Goal: Task Accomplishment & Management: Complete application form

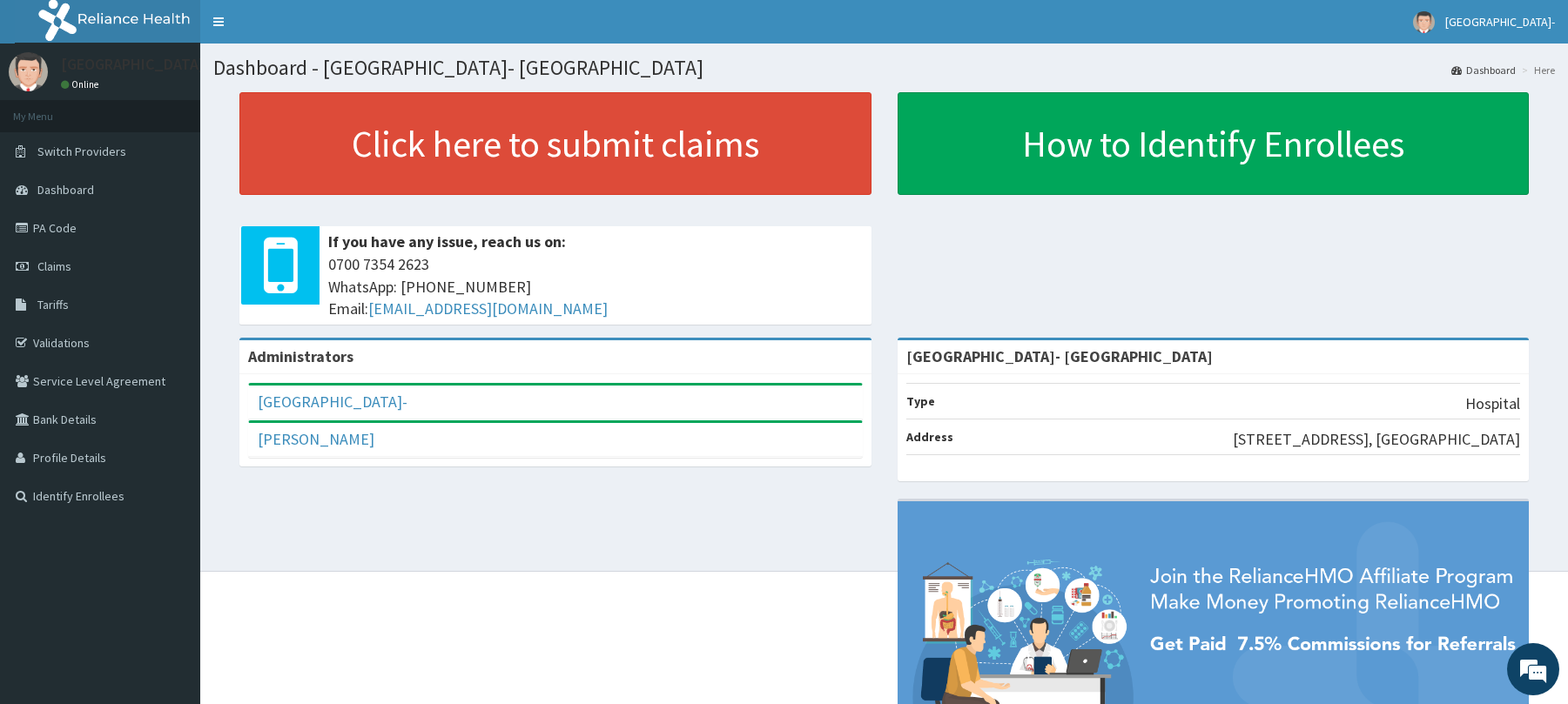
click at [91, 221] on link "PA Code" at bounding box center [100, 228] width 201 height 38
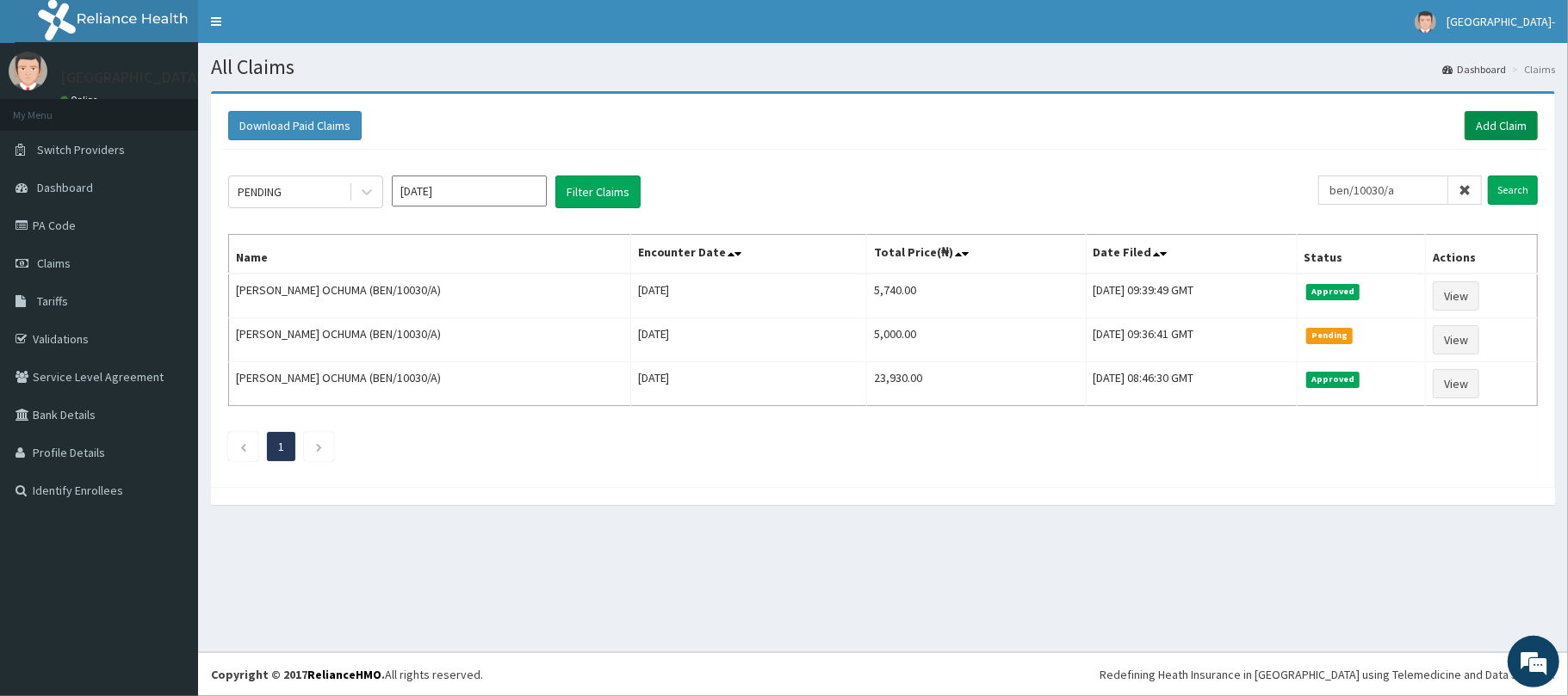
click at [1492, 129] on link "Add Claim" at bounding box center [1500, 126] width 73 height 30
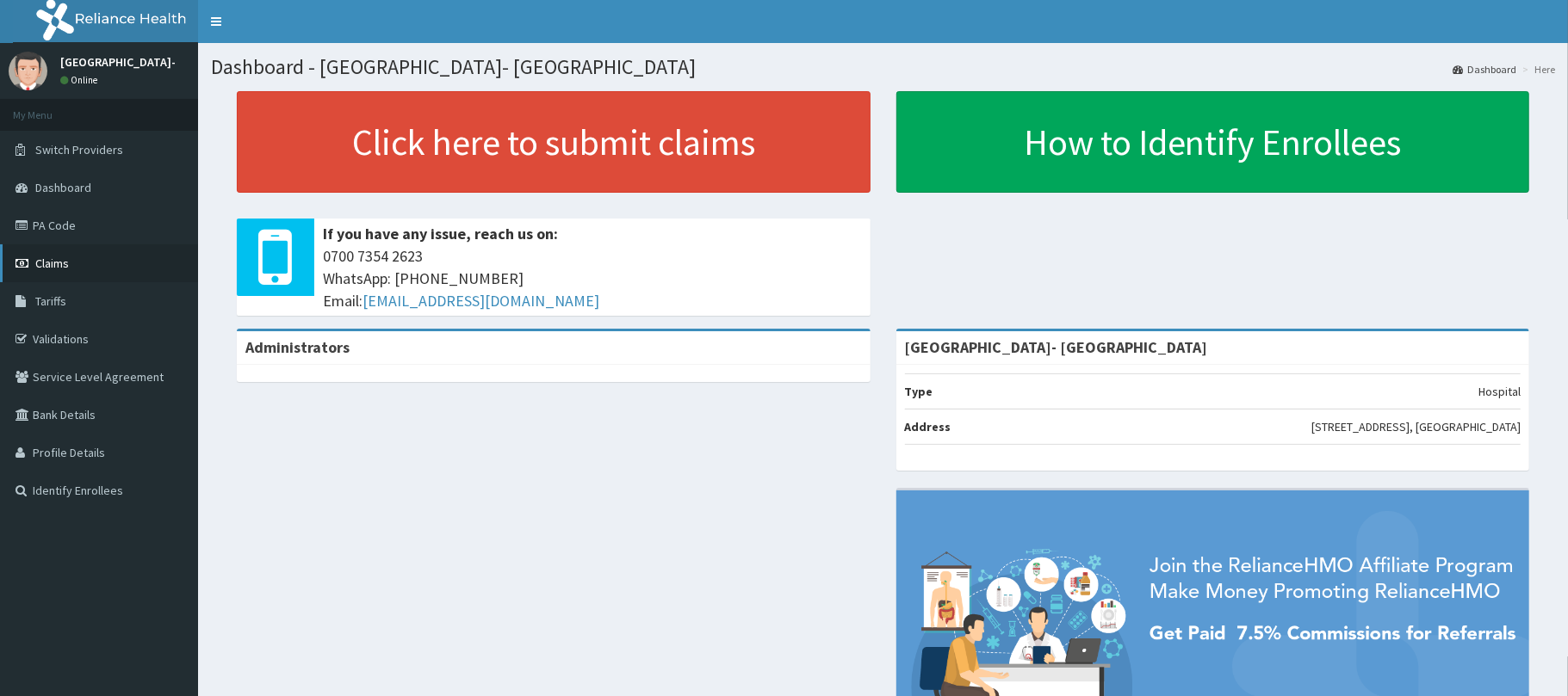
click at [67, 262] on span "Claims" at bounding box center [52, 263] width 33 height 16
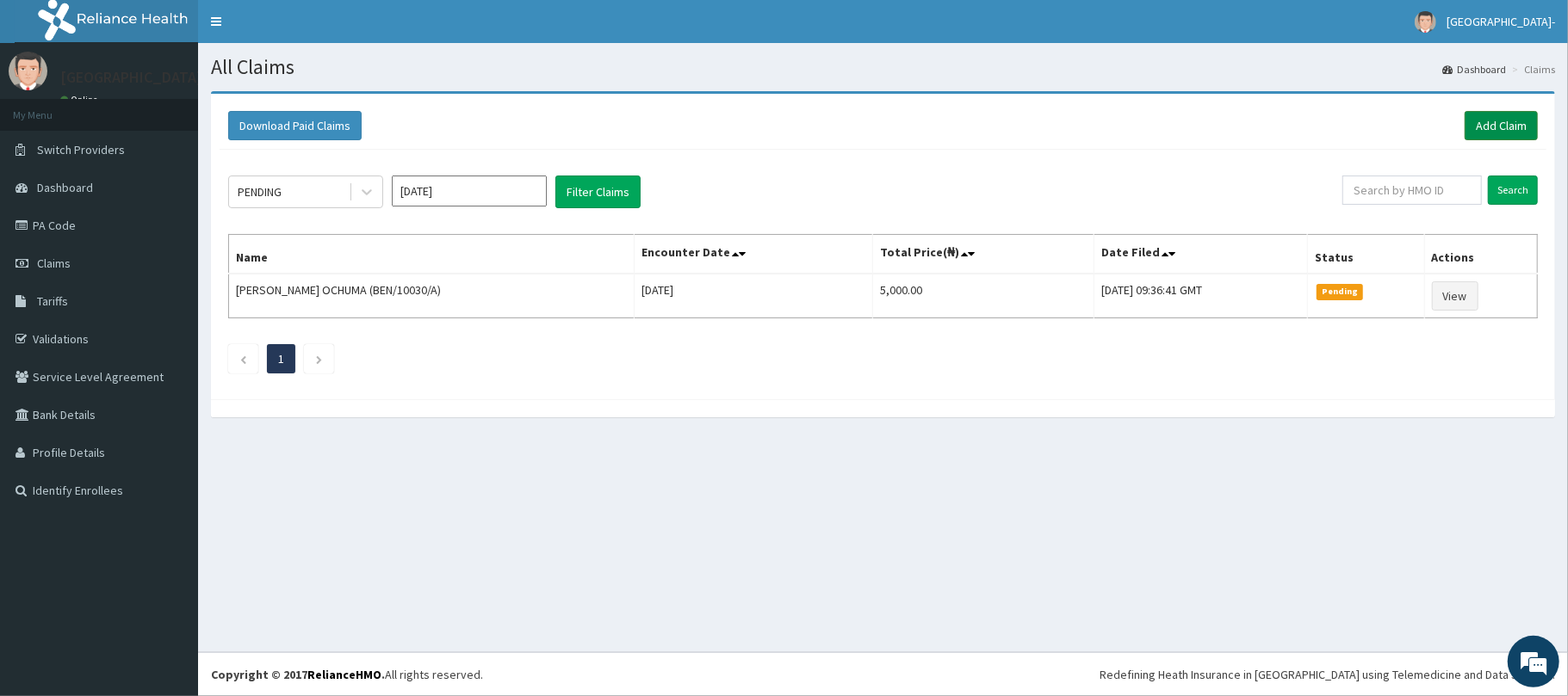
click at [1491, 127] on link "Add Claim" at bounding box center [1500, 126] width 73 height 30
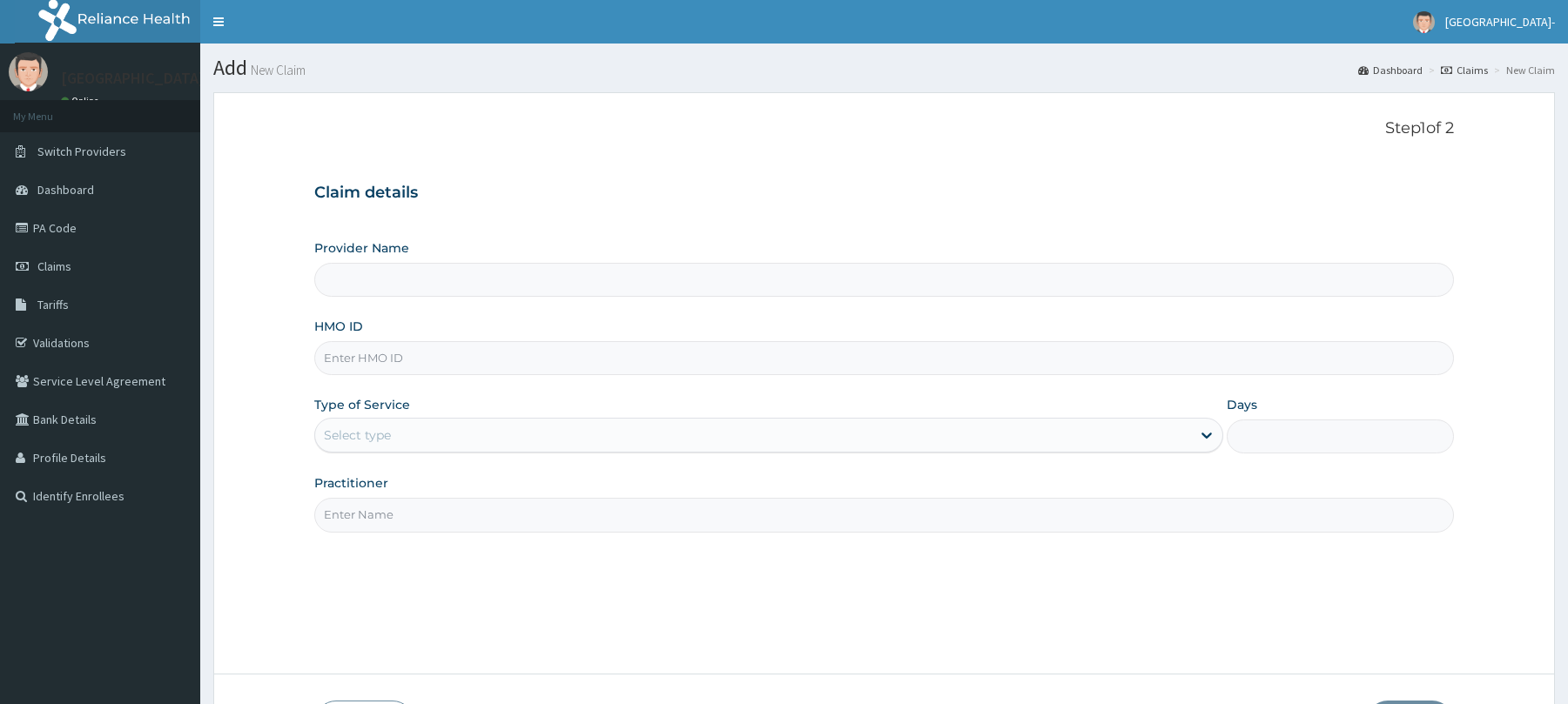
type input "[GEOGRAPHIC_DATA]- [GEOGRAPHIC_DATA]"
